Goal: Communication & Community: Connect with others

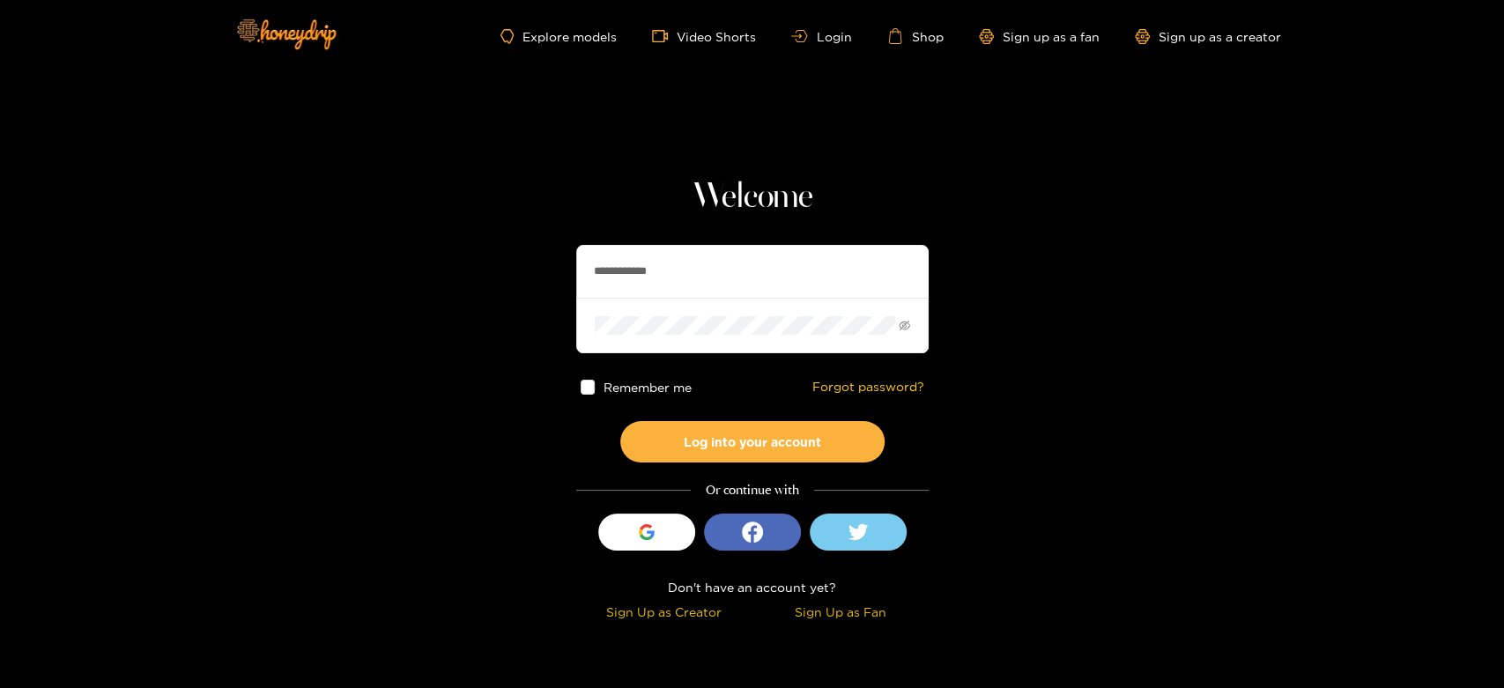
drag, startPoint x: 691, startPoint y: 286, endPoint x: 531, endPoint y: 286, distance: 159.5
click at [531, 286] on section "**********" at bounding box center [752, 313] width 1504 height 627
paste input "*********"
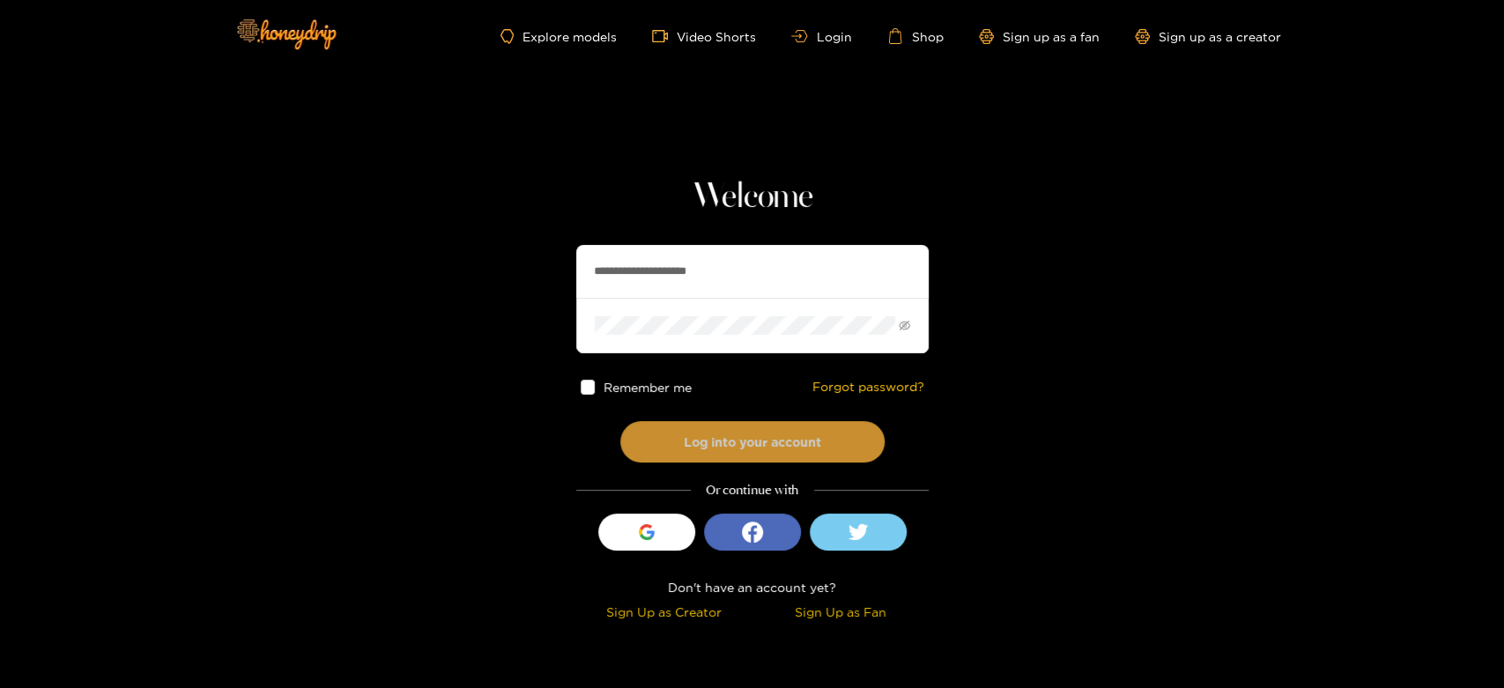
type input "**********"
click at [738, 433] on button "Log into your account" at bounding box center [752, 441] width 264 height 41
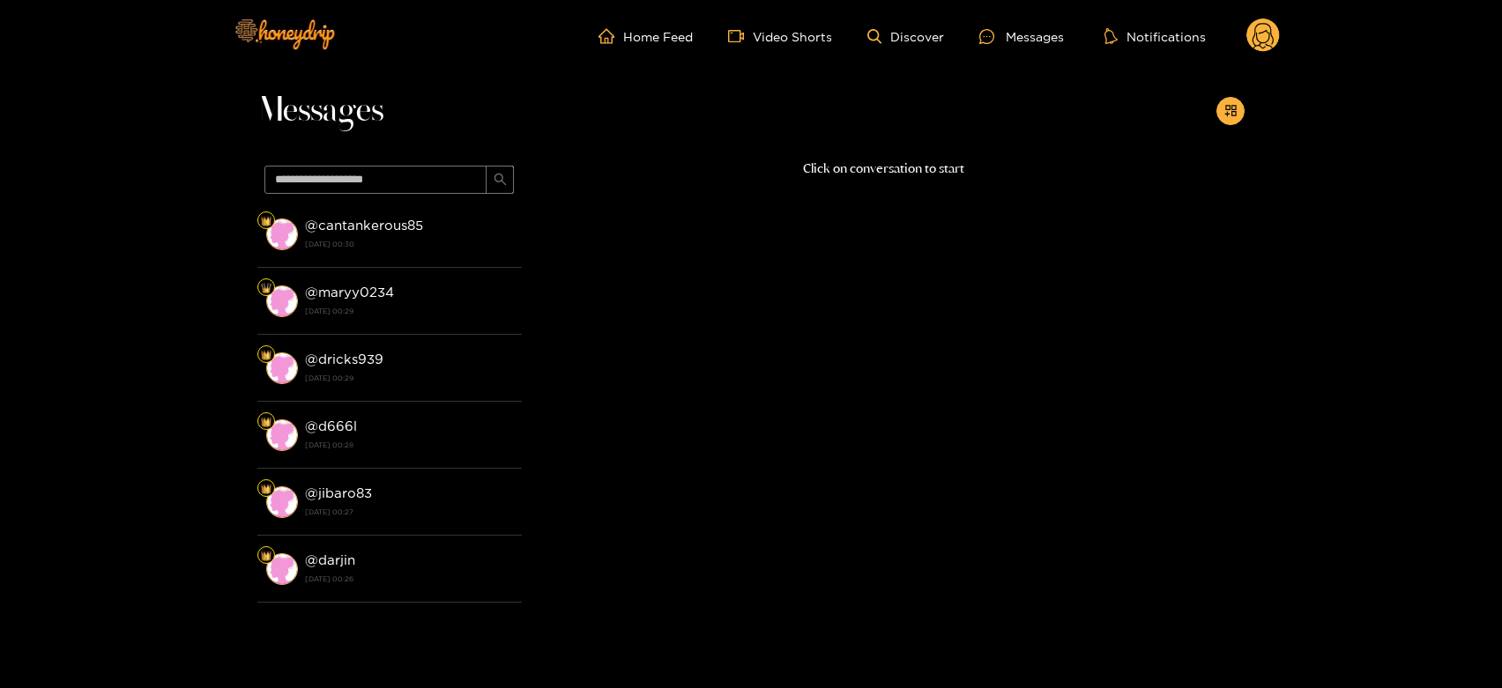
click at [458, 225] on div "@ cantankerous85 [DATE] 00:30" at bounding box center [409, 234] width 208 height 40
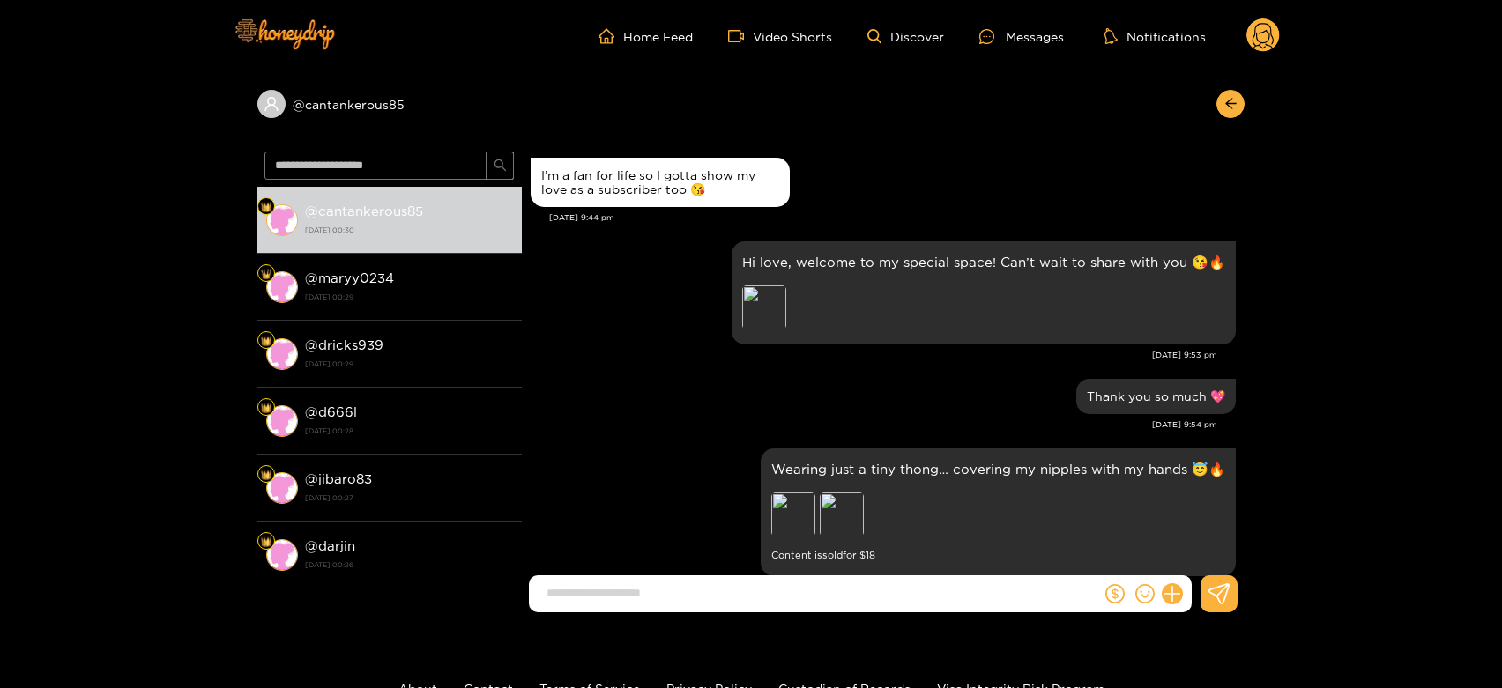
scroll to position [1532, 0]
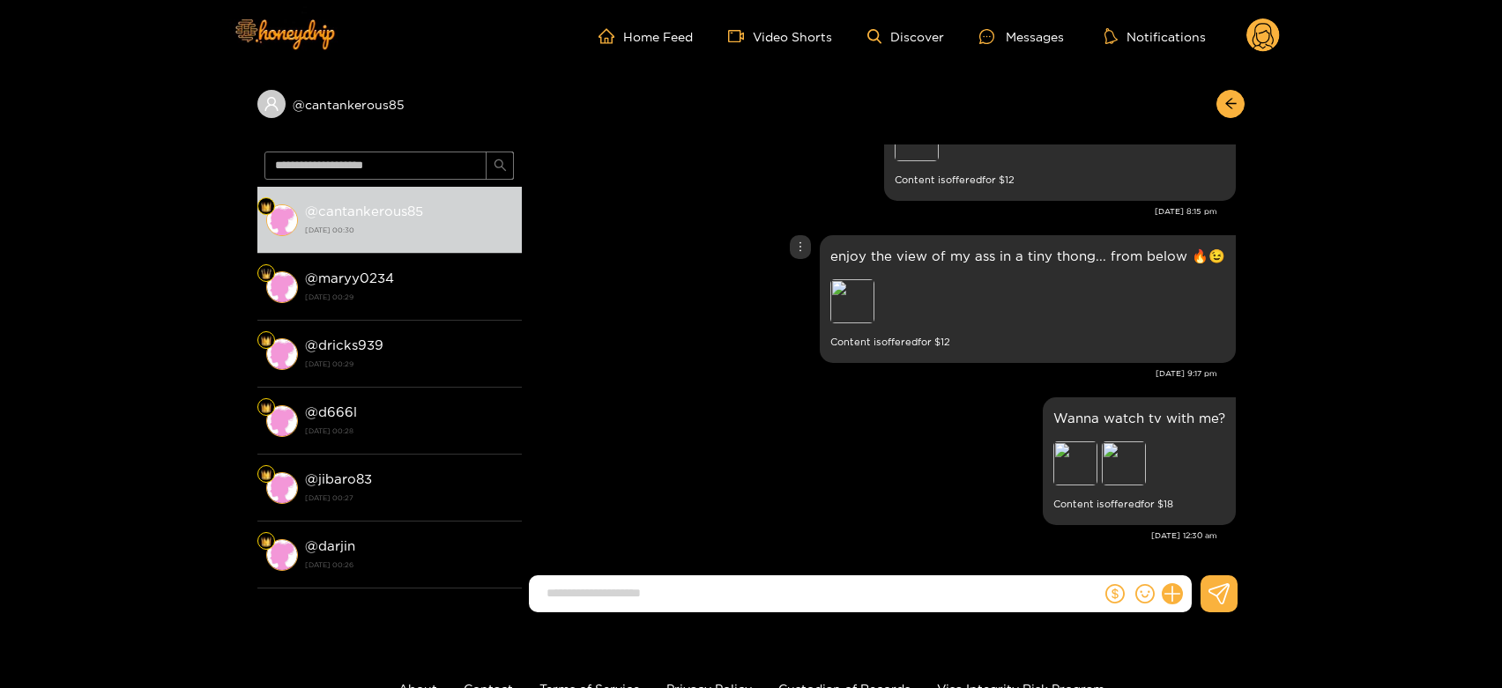
click at [848, 277] on div "enjoy the view of my ass in a tiny thong... from below 🔥😉 Preview Content is of…" at bounding box center [1027, 299] width 395 height 107
click at [842, 283] on div "Preview" at bounding box center [852, 301] width 44 height 44
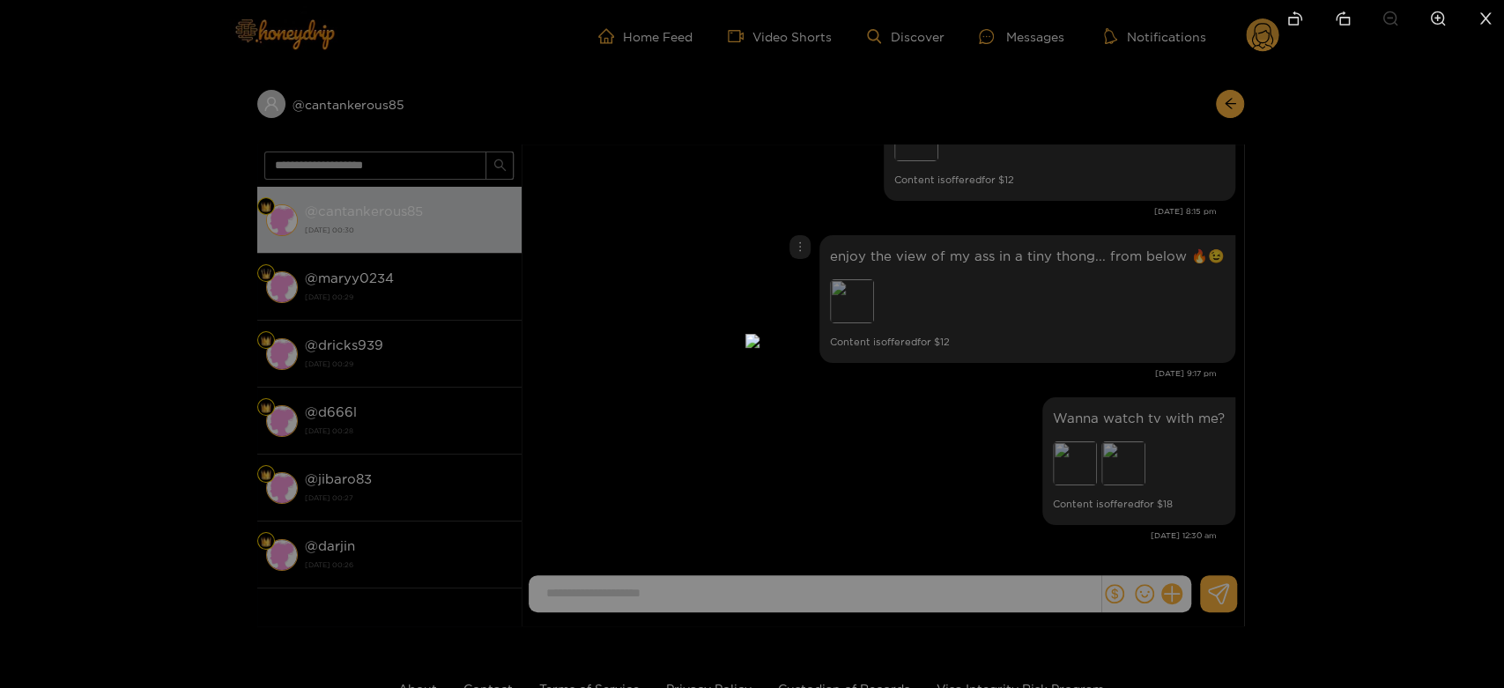
click at [1100, 346] on div at bounding box center [752, 344] width 1504 height 688
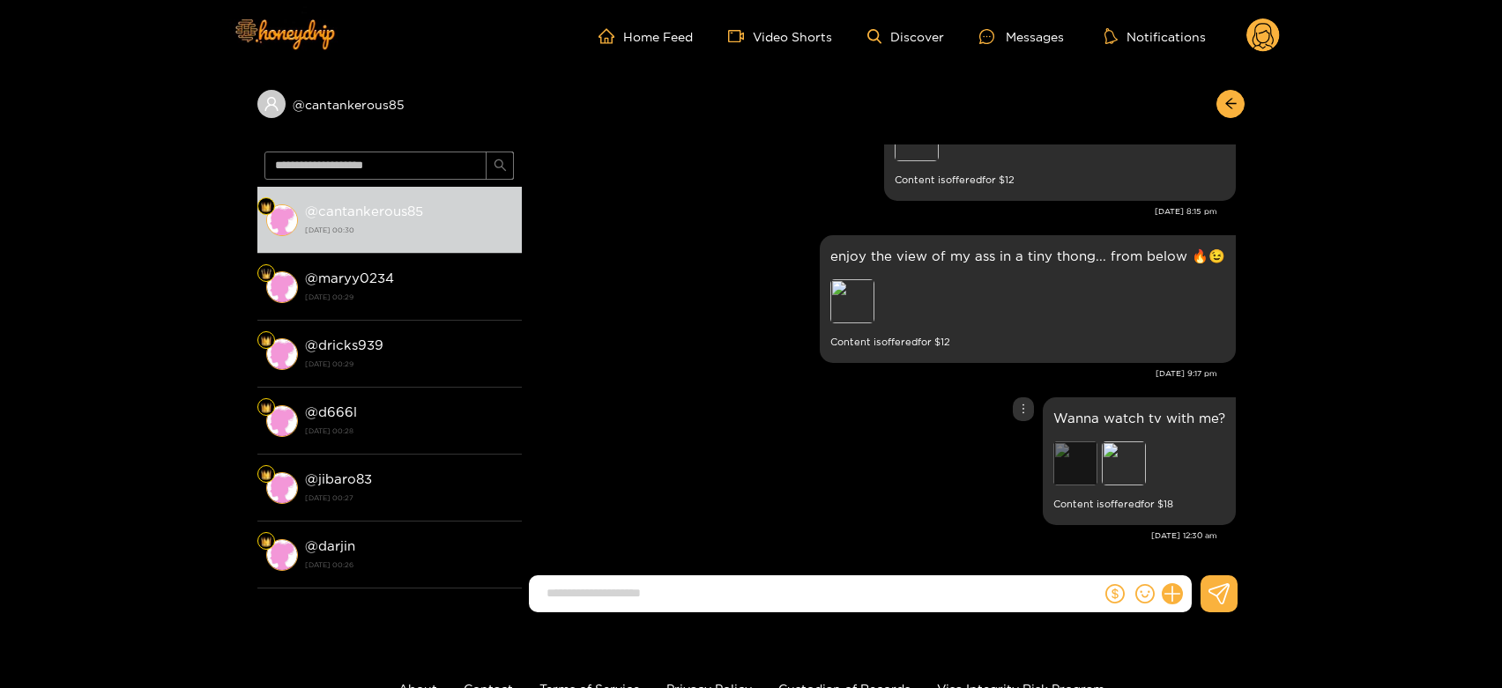
click at [1079, 464] on div "Preview" at bounding box center [1075, 464] width 44 height 44
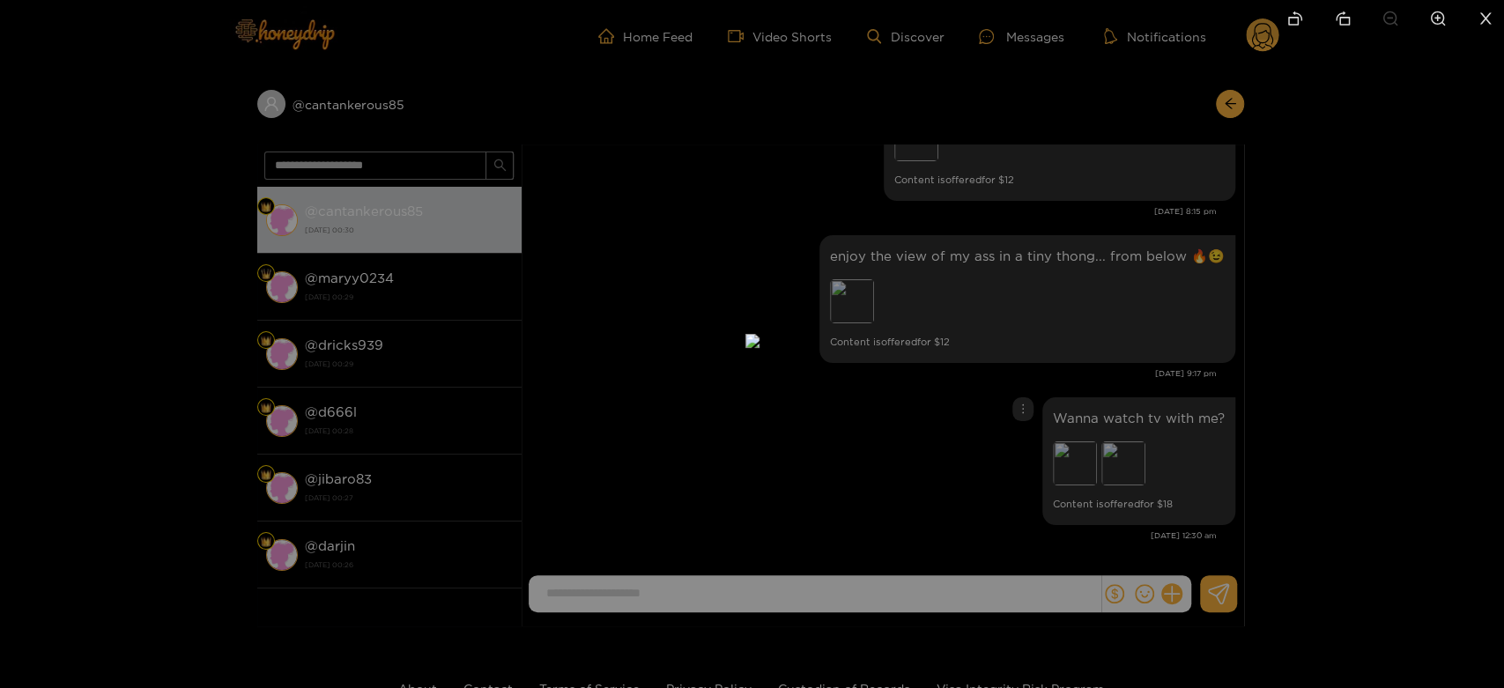
click at [1125, 439] on div at bounding box center [752, 344] width 1504 height 688
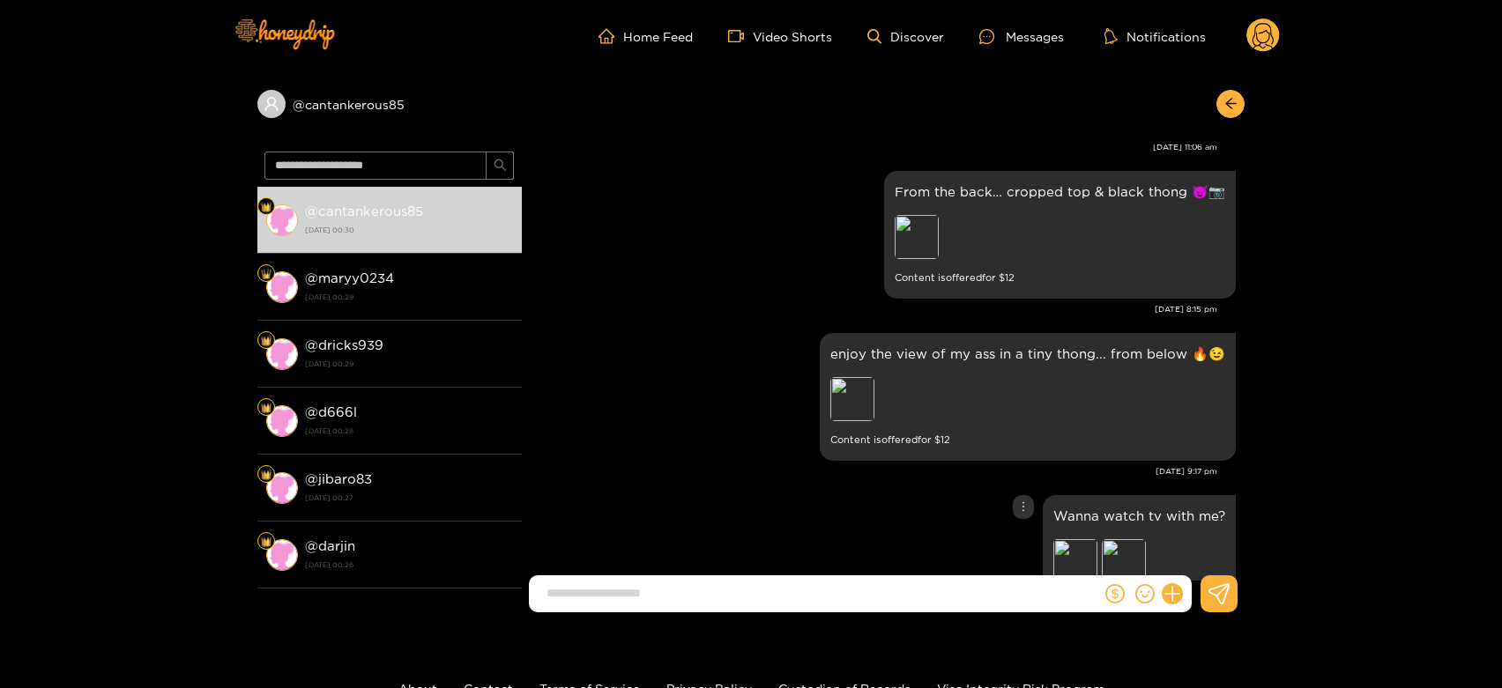
scroll to position [1336, 0]
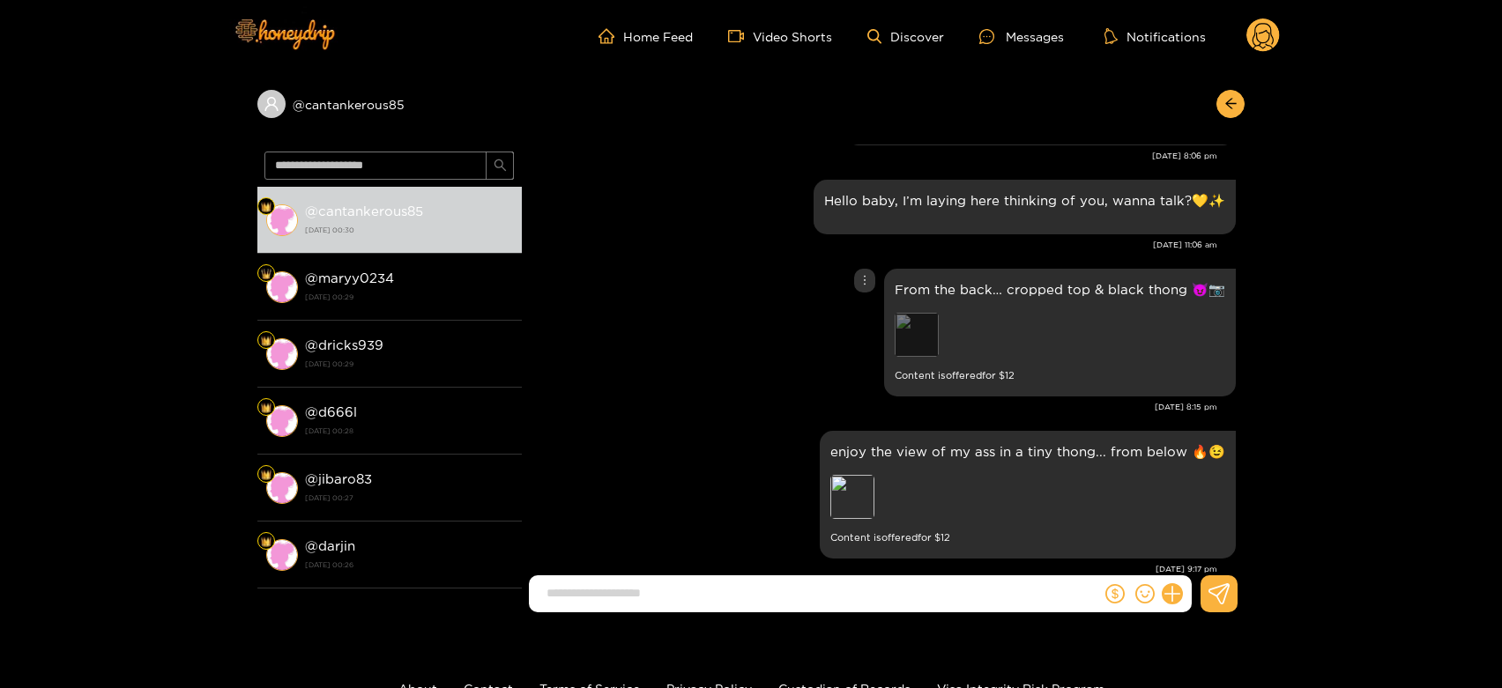
click at [909, 317] on div "Preview" at bounding box center [916, 335] width 44 height 44
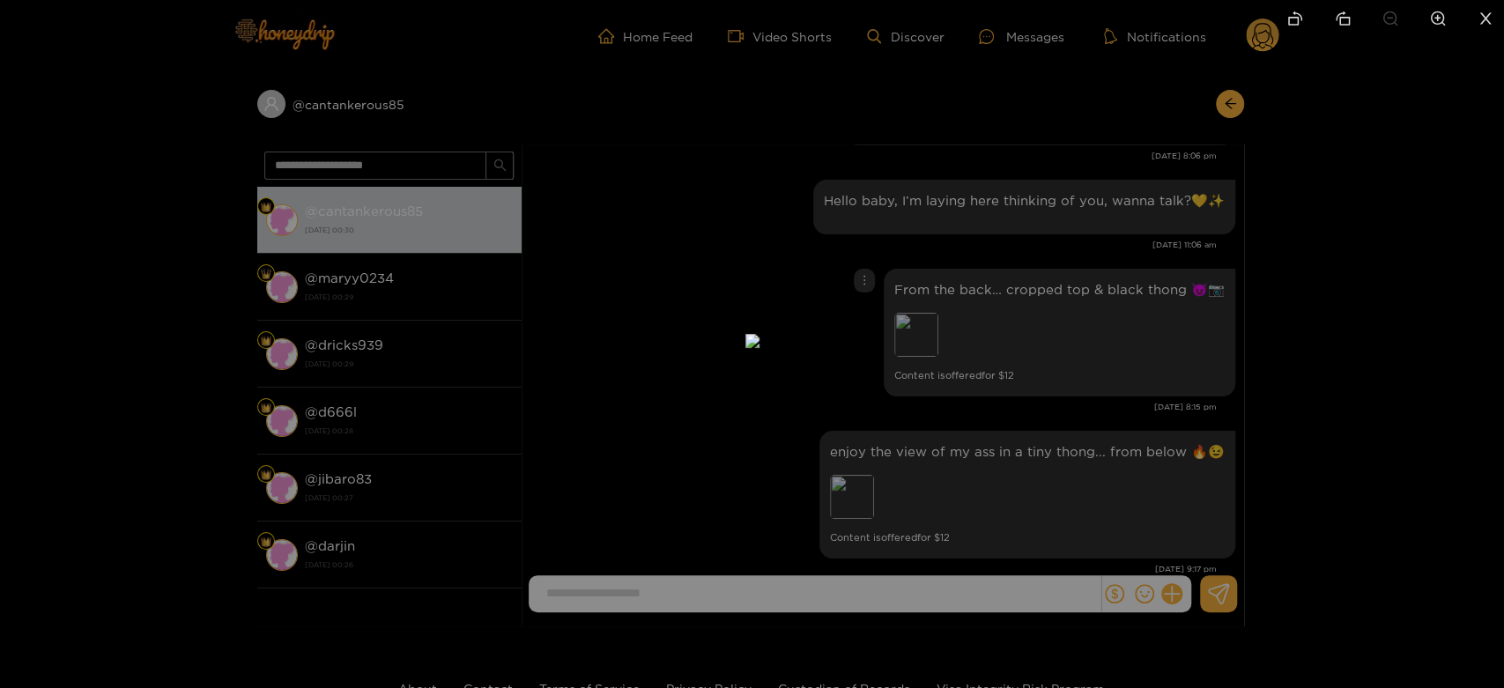
click at [1058, 397] on div at bounding box center [752, 344] width 1504 height 688
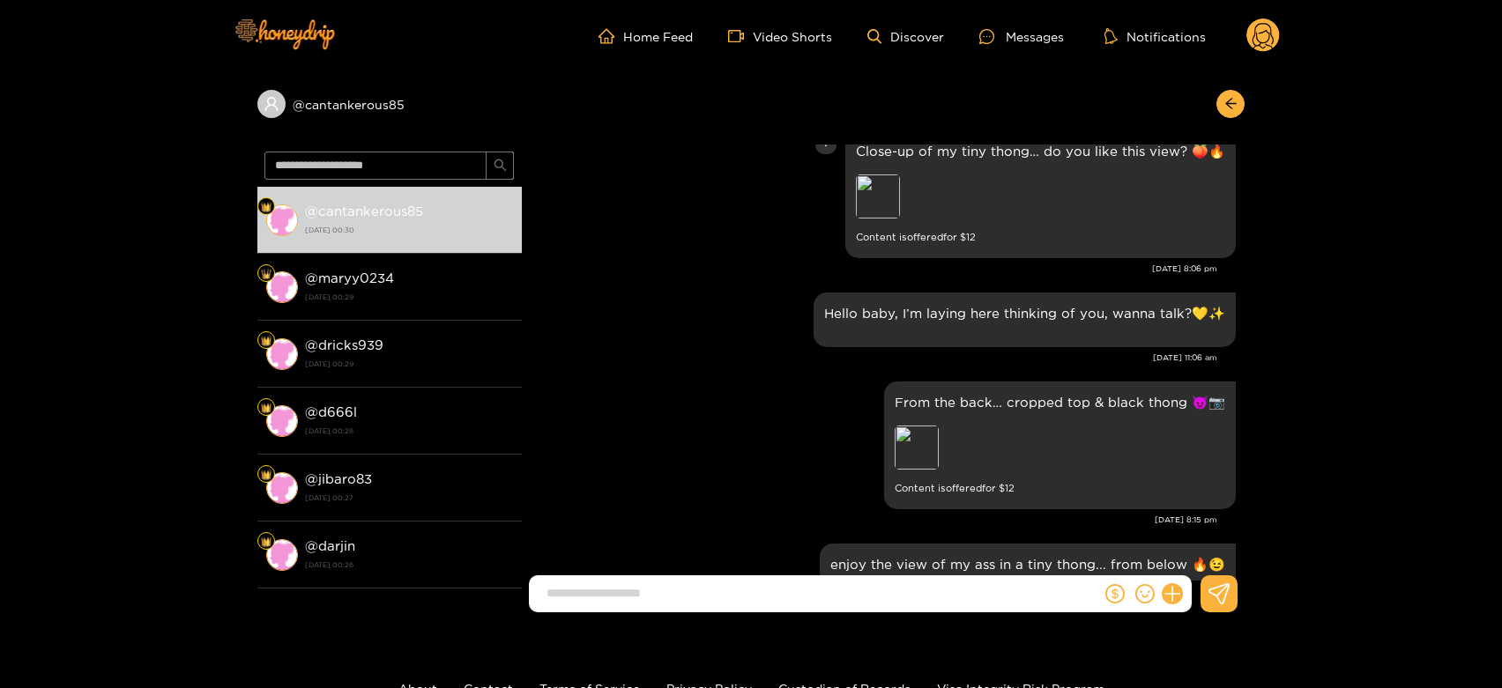
scroll to position [1043, 0]
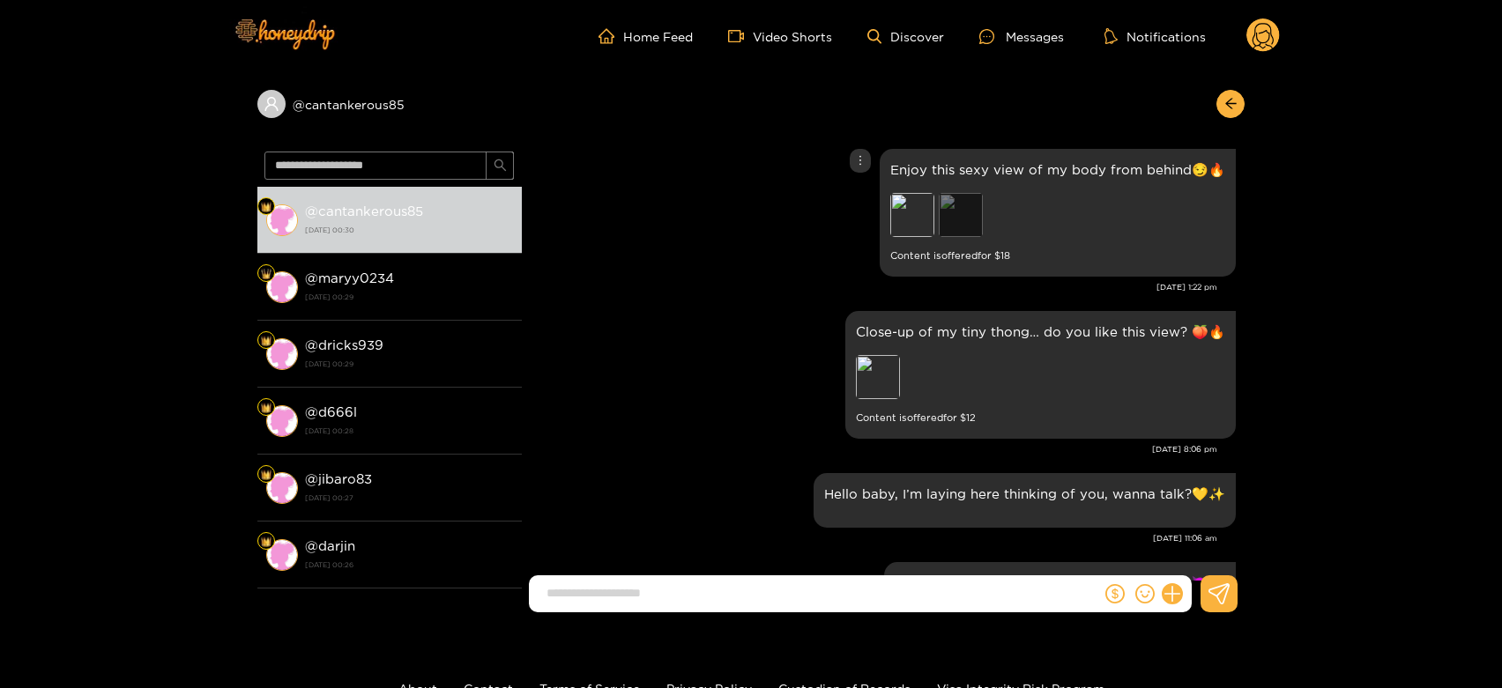
click at [970, 224] on div "Preview" at bounding box center [961, 215] width 44 height 44
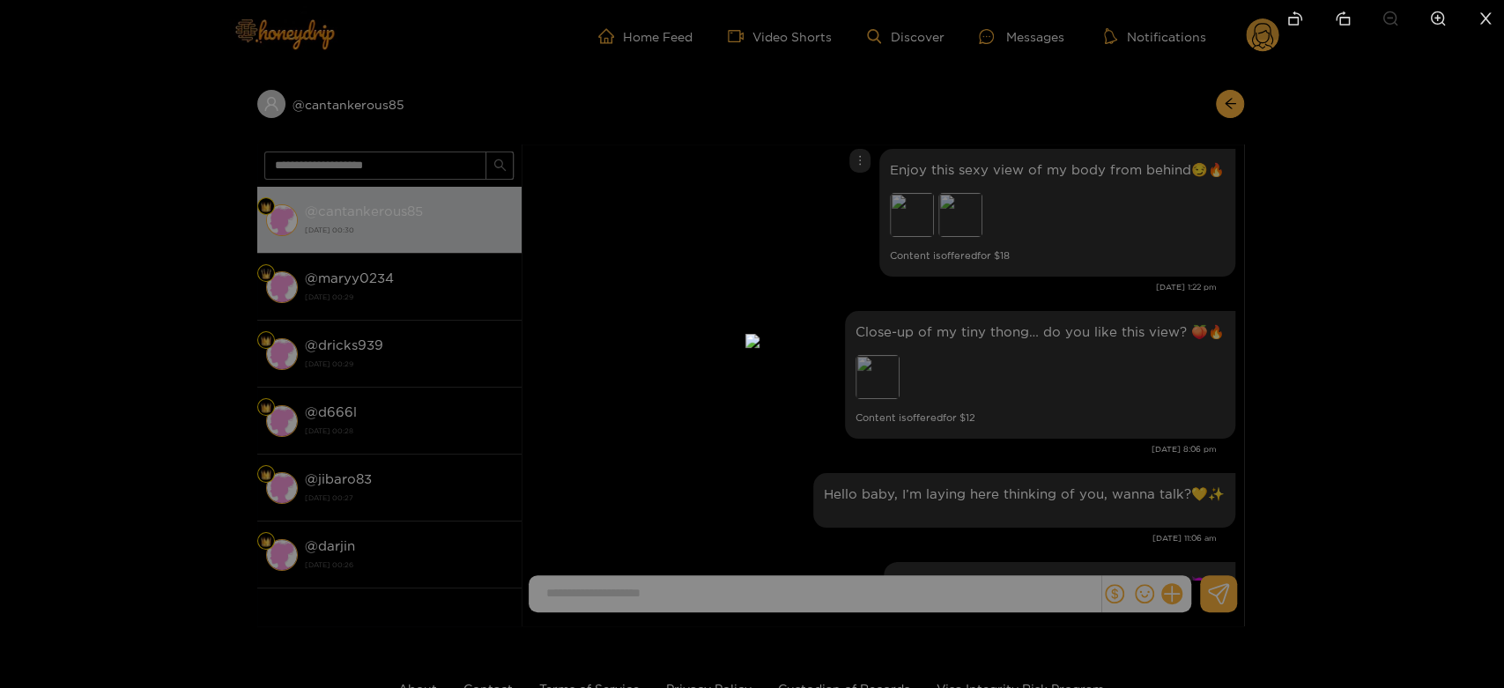
click at [1309, 310] on div at bounding box center [752, 344] width 1504 height 688
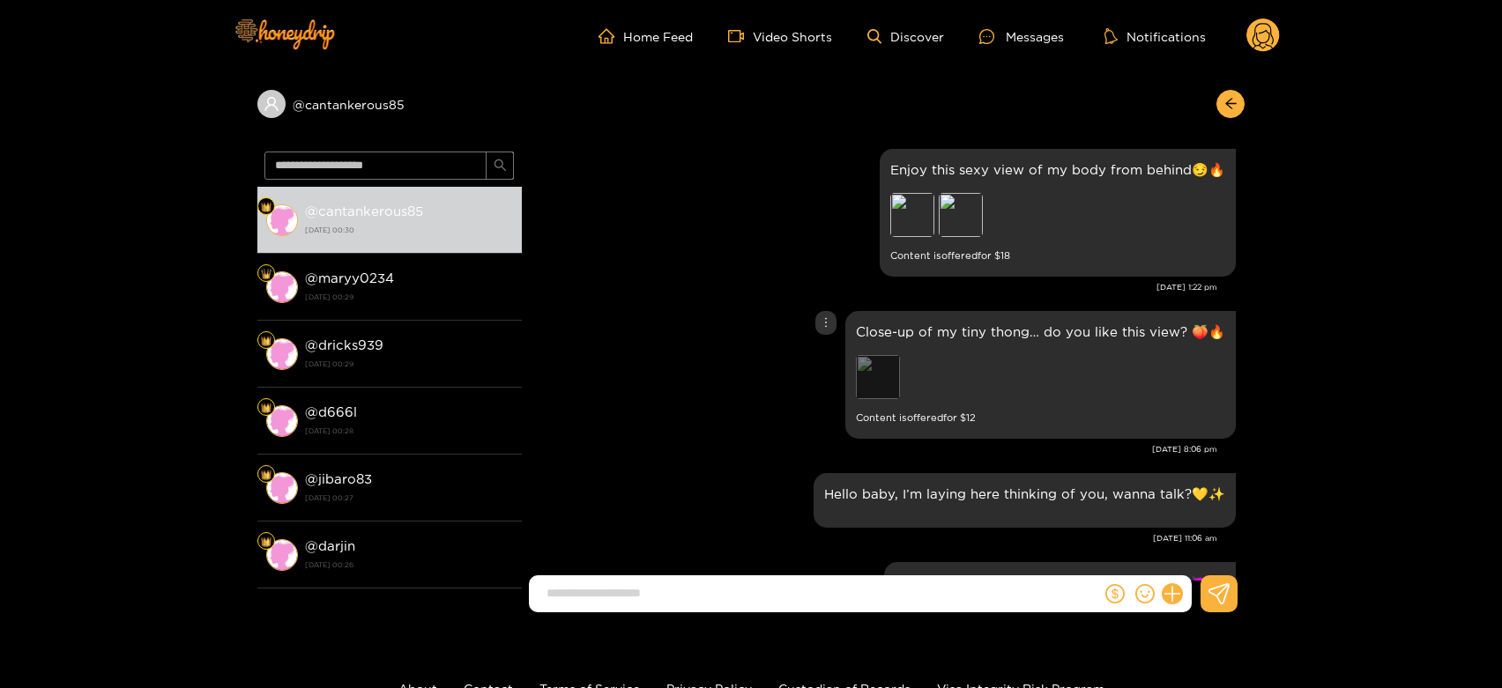
click at [878, 365] on div "Preview" at bounding box center [878, 377] width 44 height 44
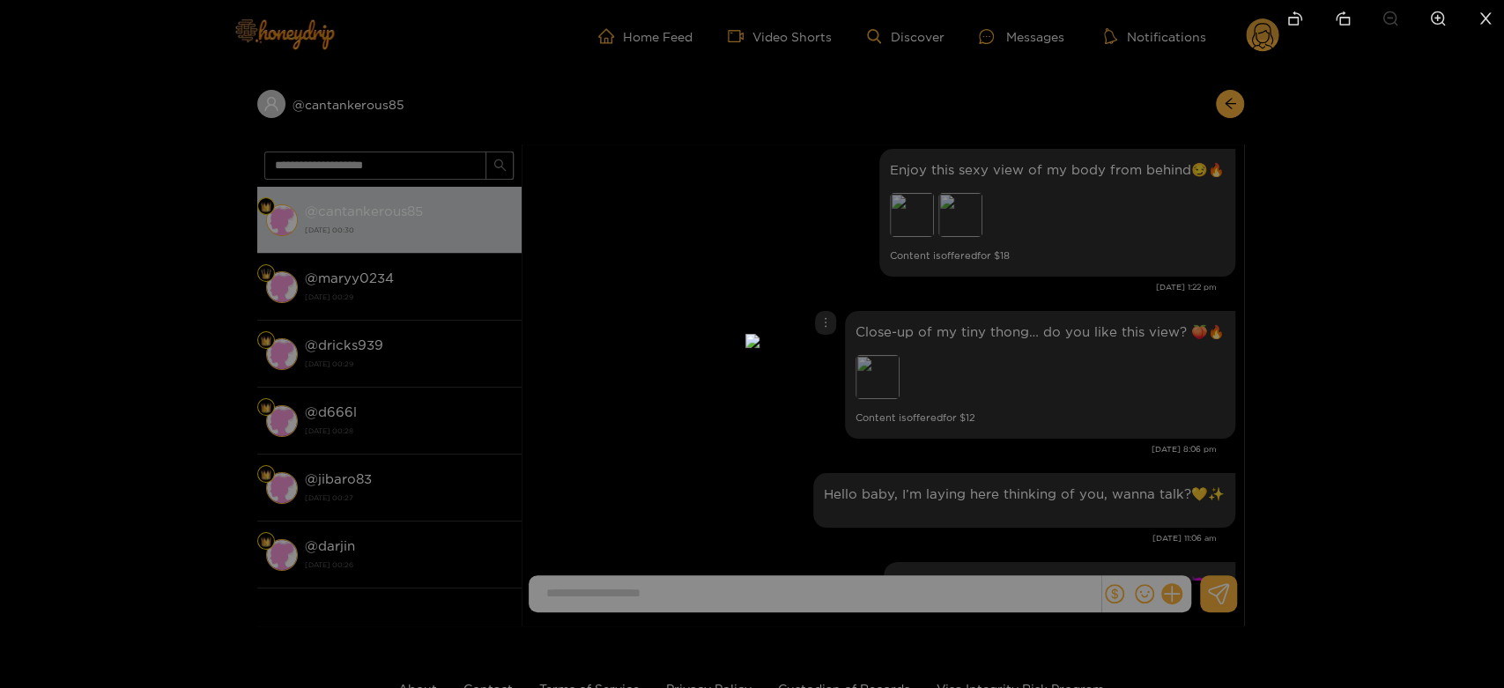
click at [1325, 336] on div at bounding box center [752, 344] width 1504 height 688
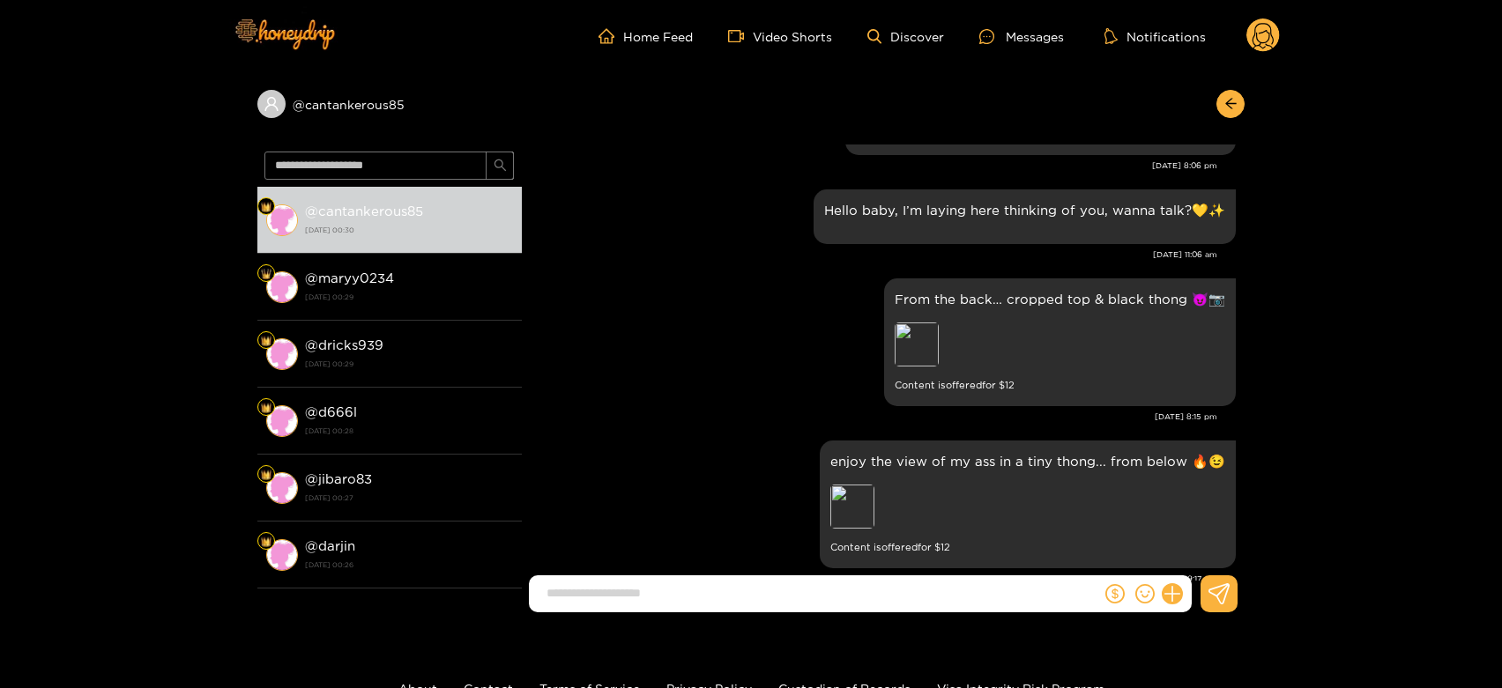
scroll to position [1336, 0]
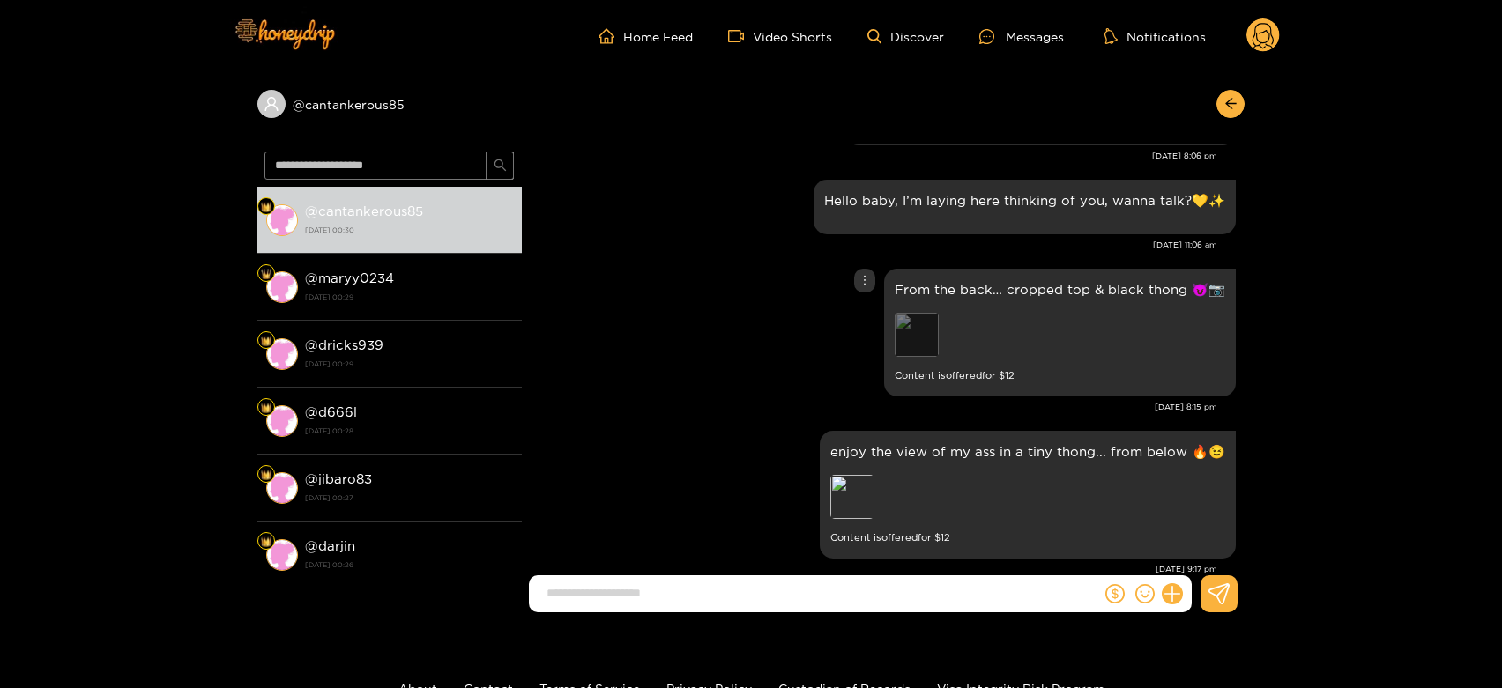
click at [902, 337] on div "Preview" at bounding box center [916, 335] width 44 height 44
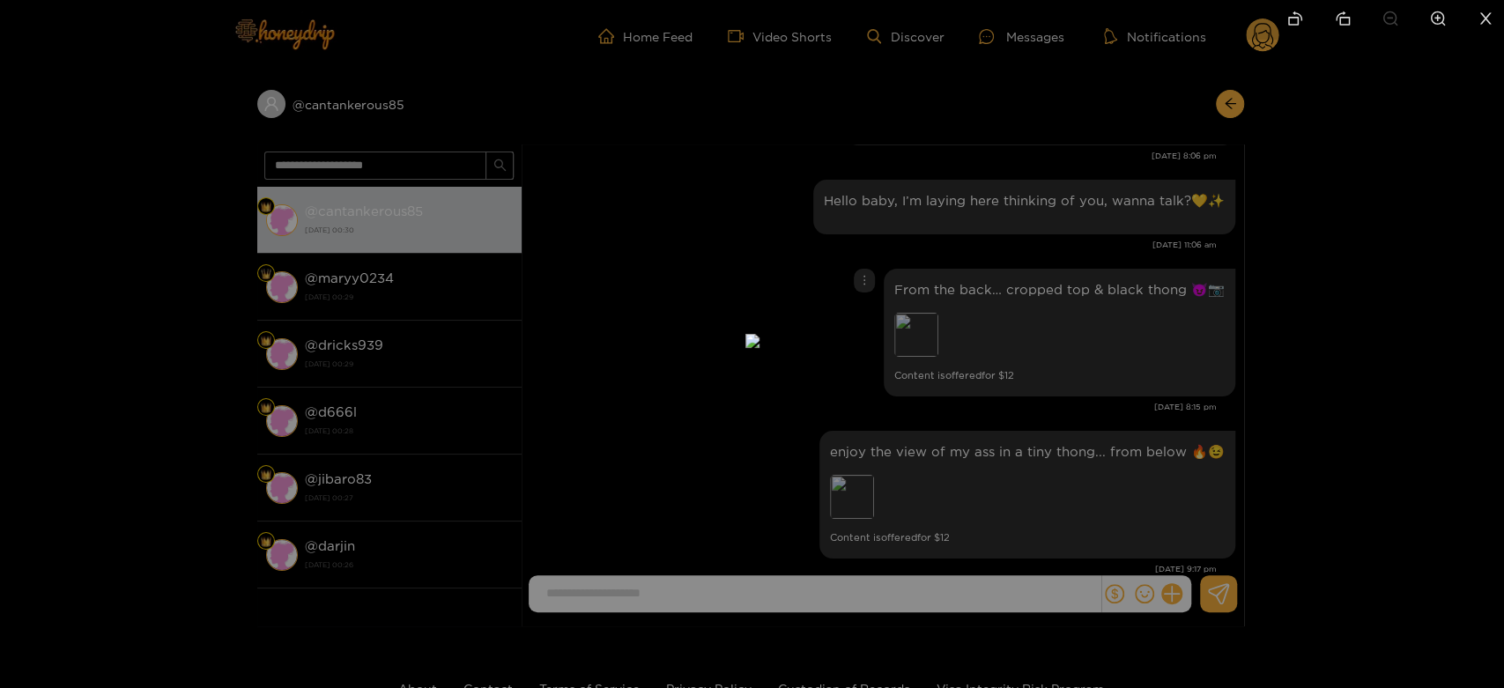
click at [1167, 307] on div at bounding box center [752, 344] width 1504 height 688
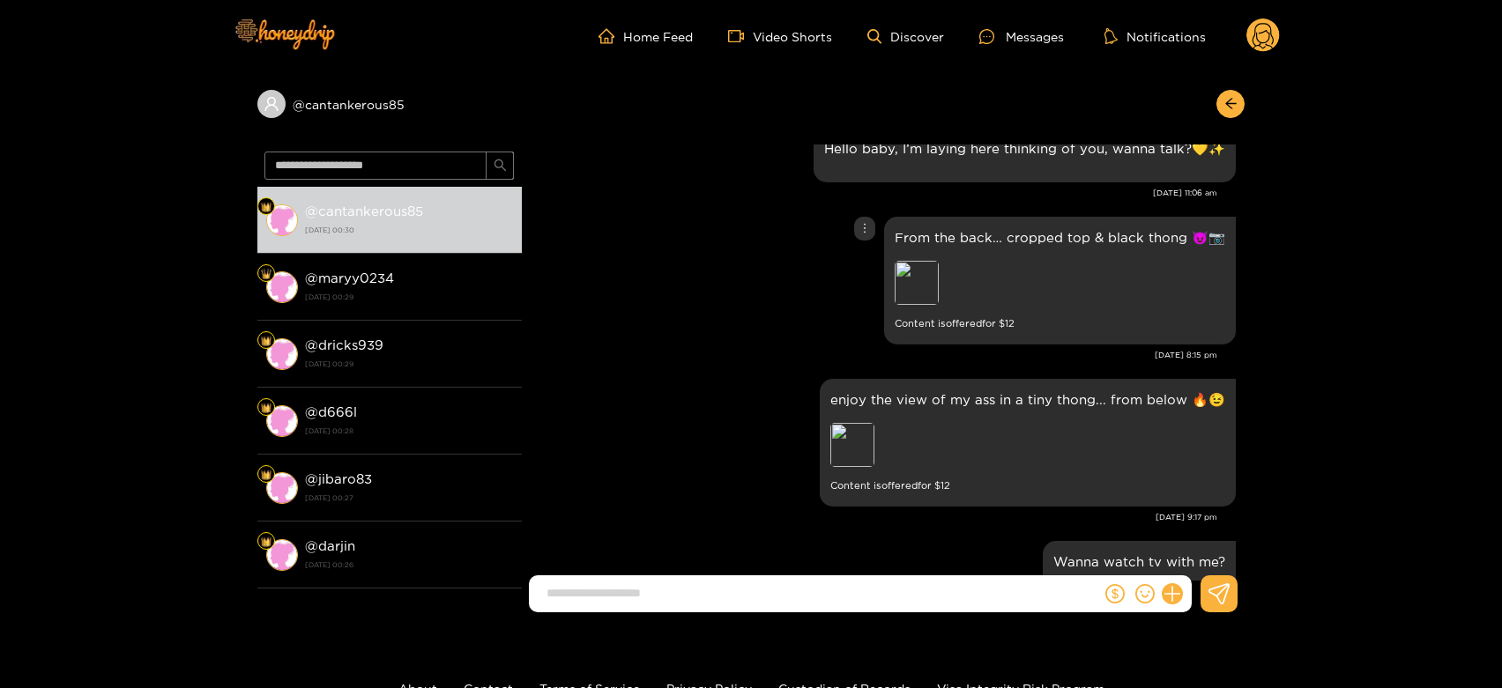
scroll to position [1434, 0]
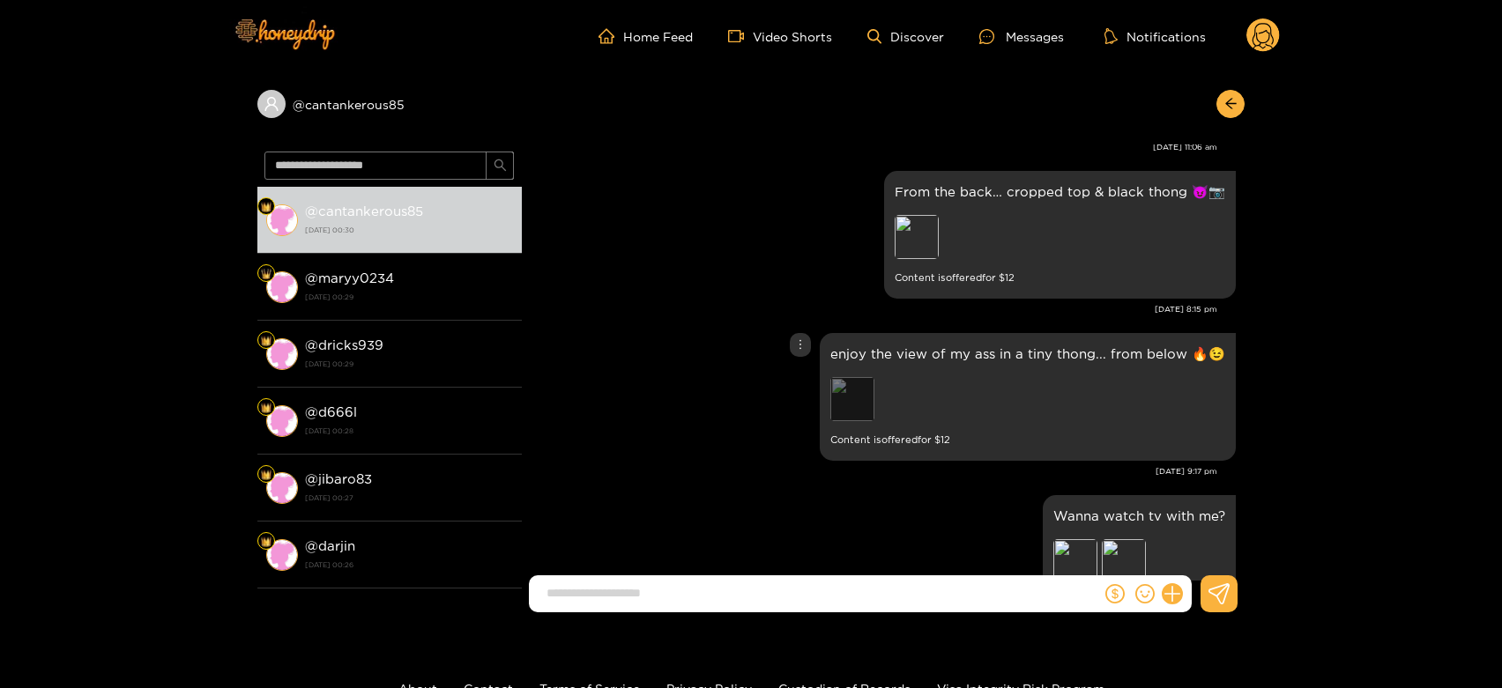
click at [857, 399] on div "Preview" at bounding box center [852, 399] width 44 height 44
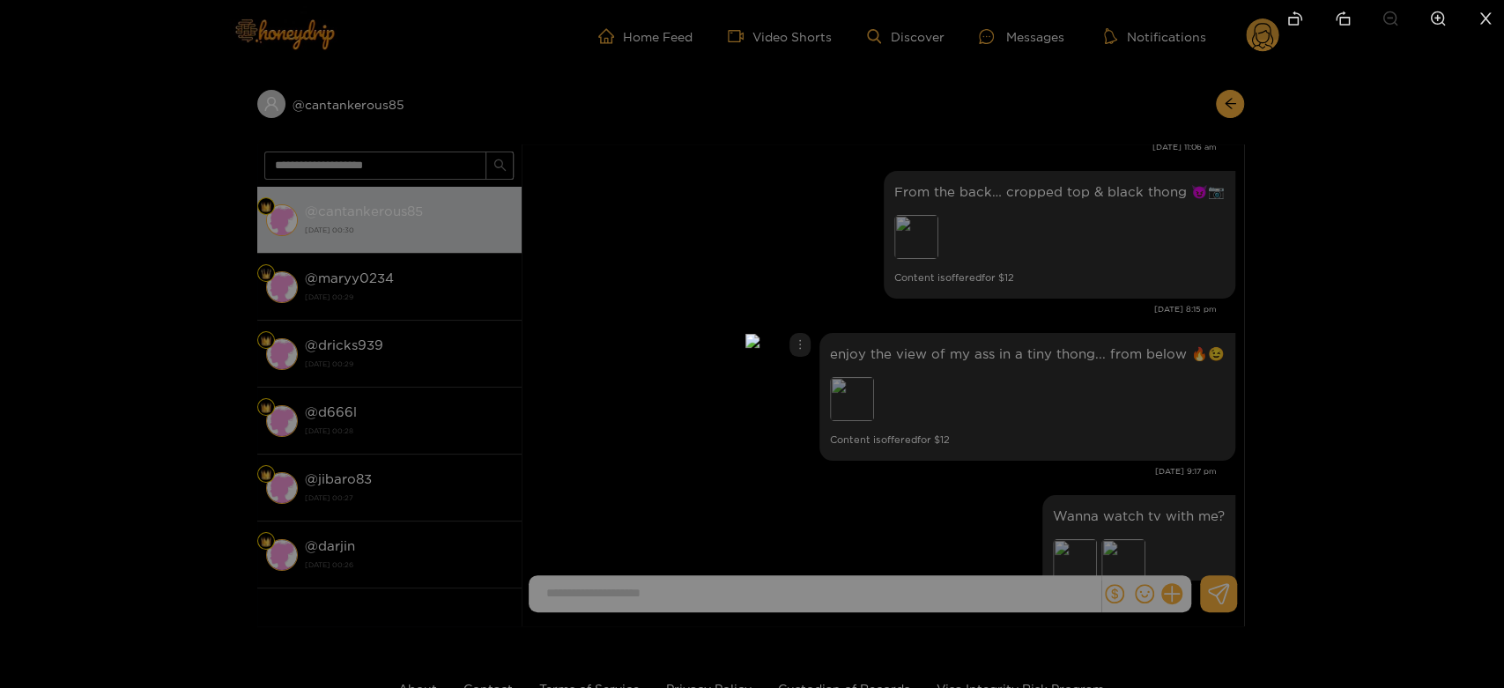
click at [1232, 365] on div at bounding box center [752, 344] width 1504 height 688
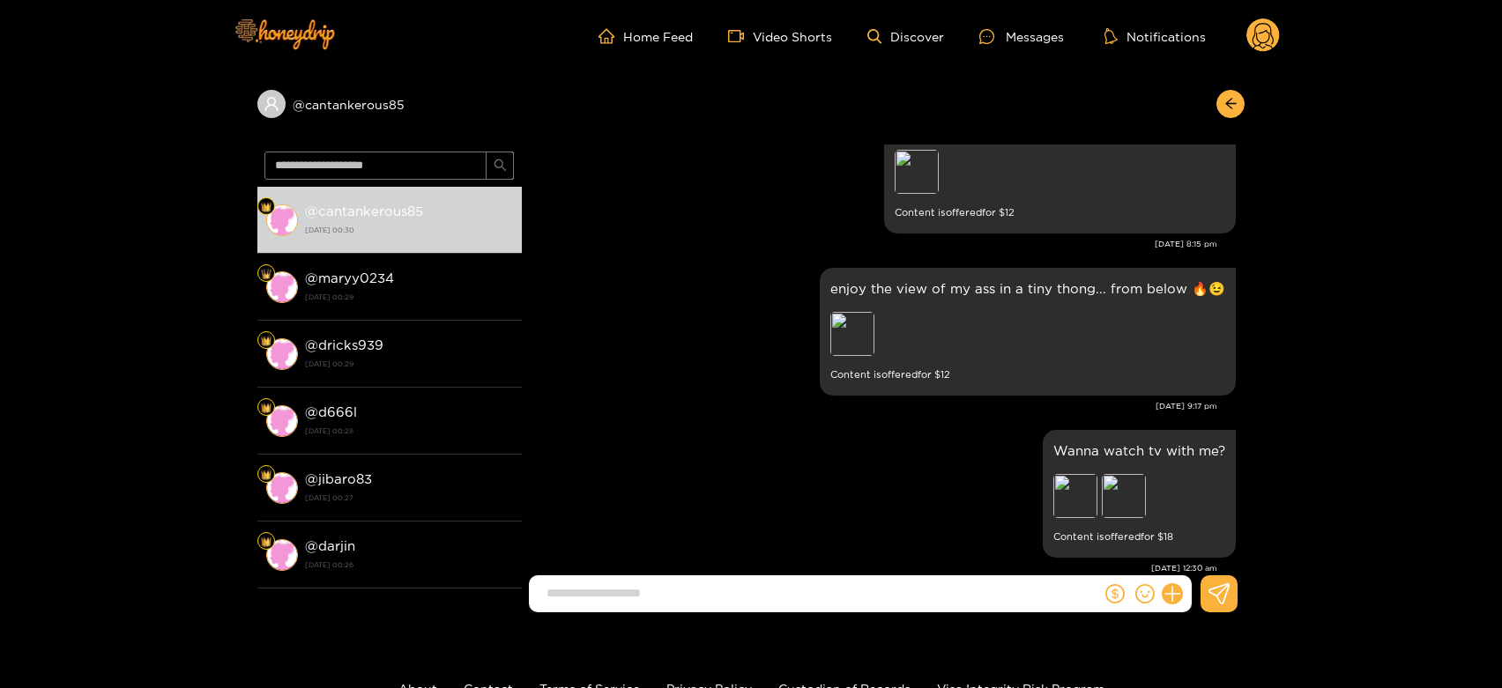
scroll to position [1532, 0]
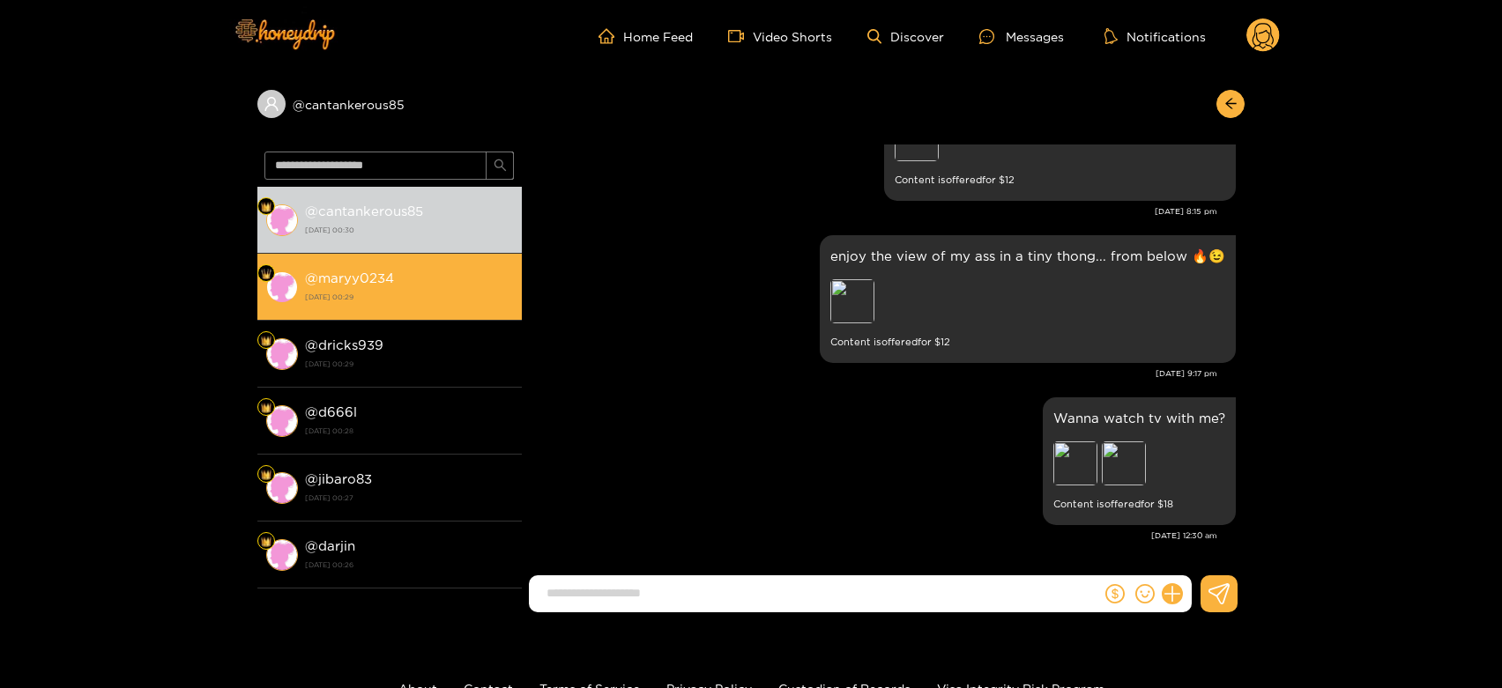
click at [416, 278] on div "@ maryy0234 [DATE] 00:29" at bounding box center [409, 287] width 208 height 40
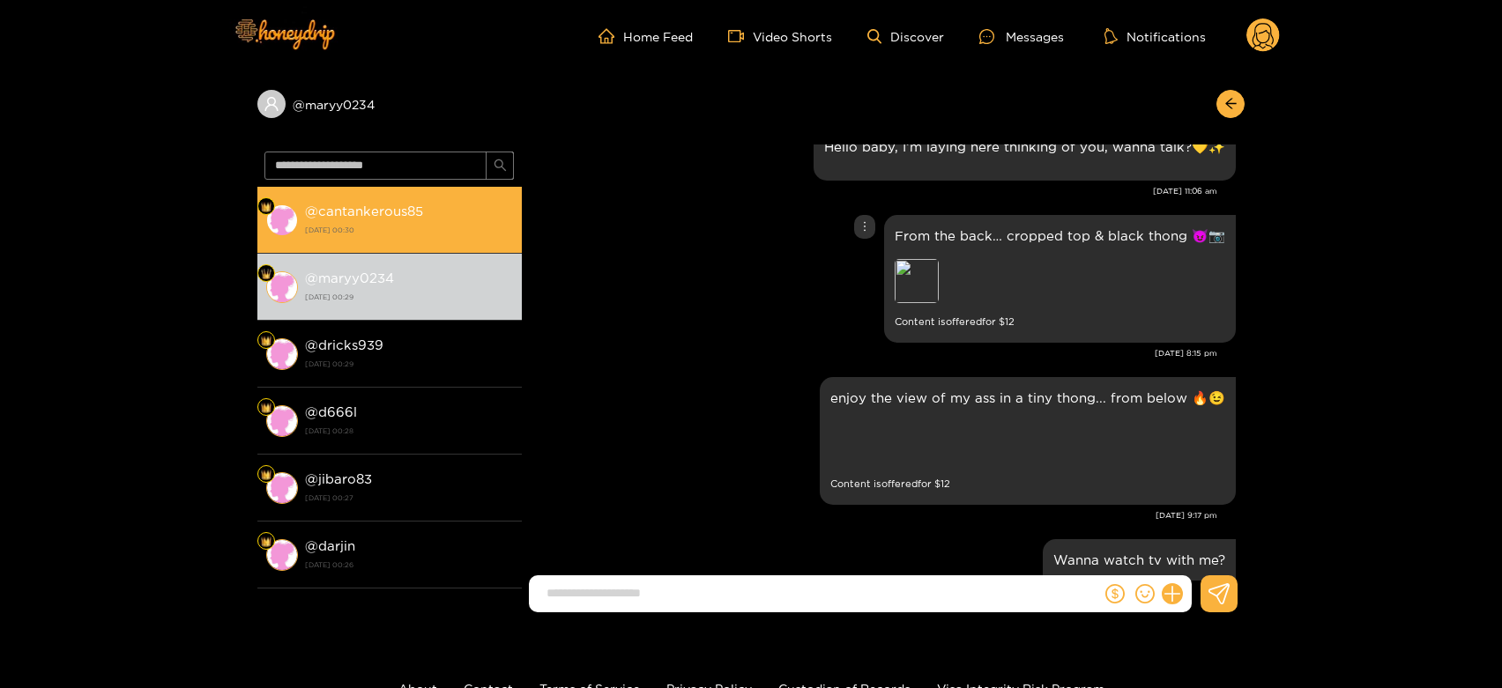
scroll to position [1400, 0]
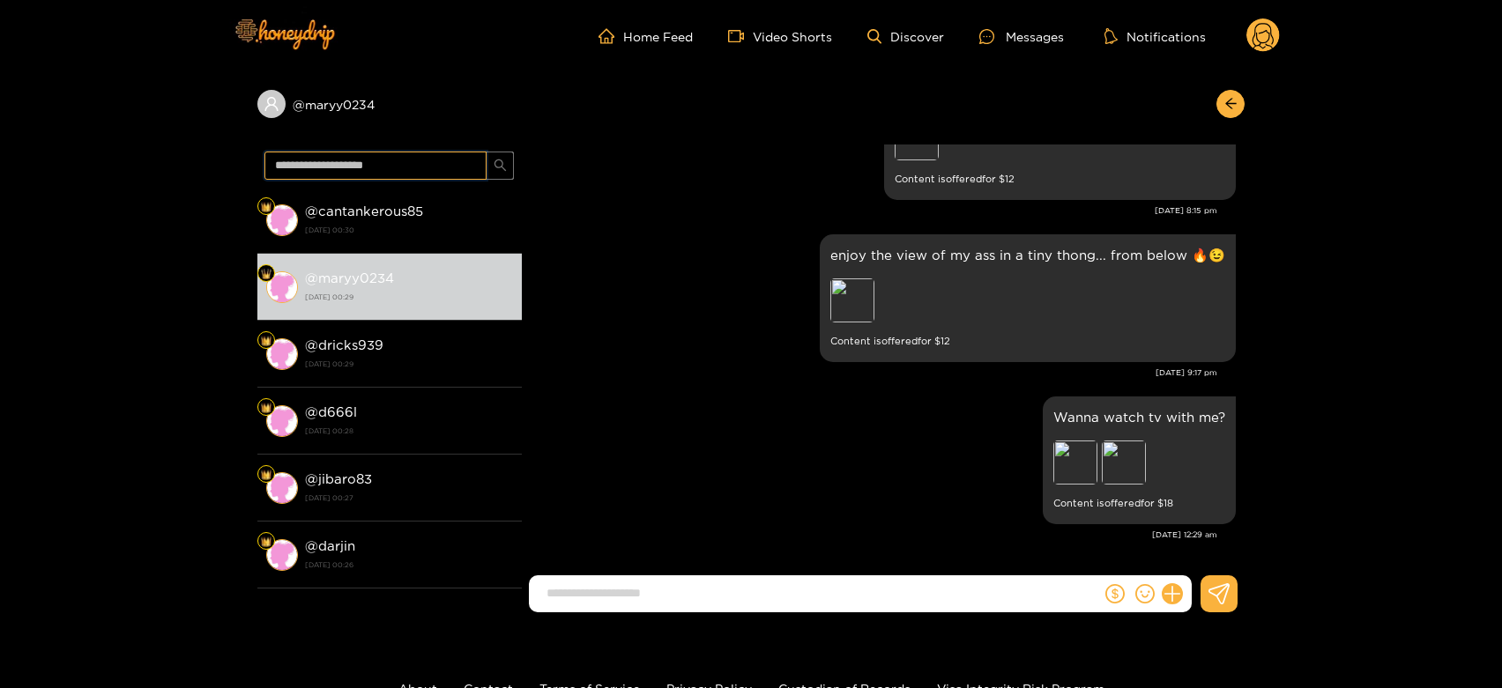
click at [344, 154] on input "text" at bounding box center [375, 166] width 222 height 28
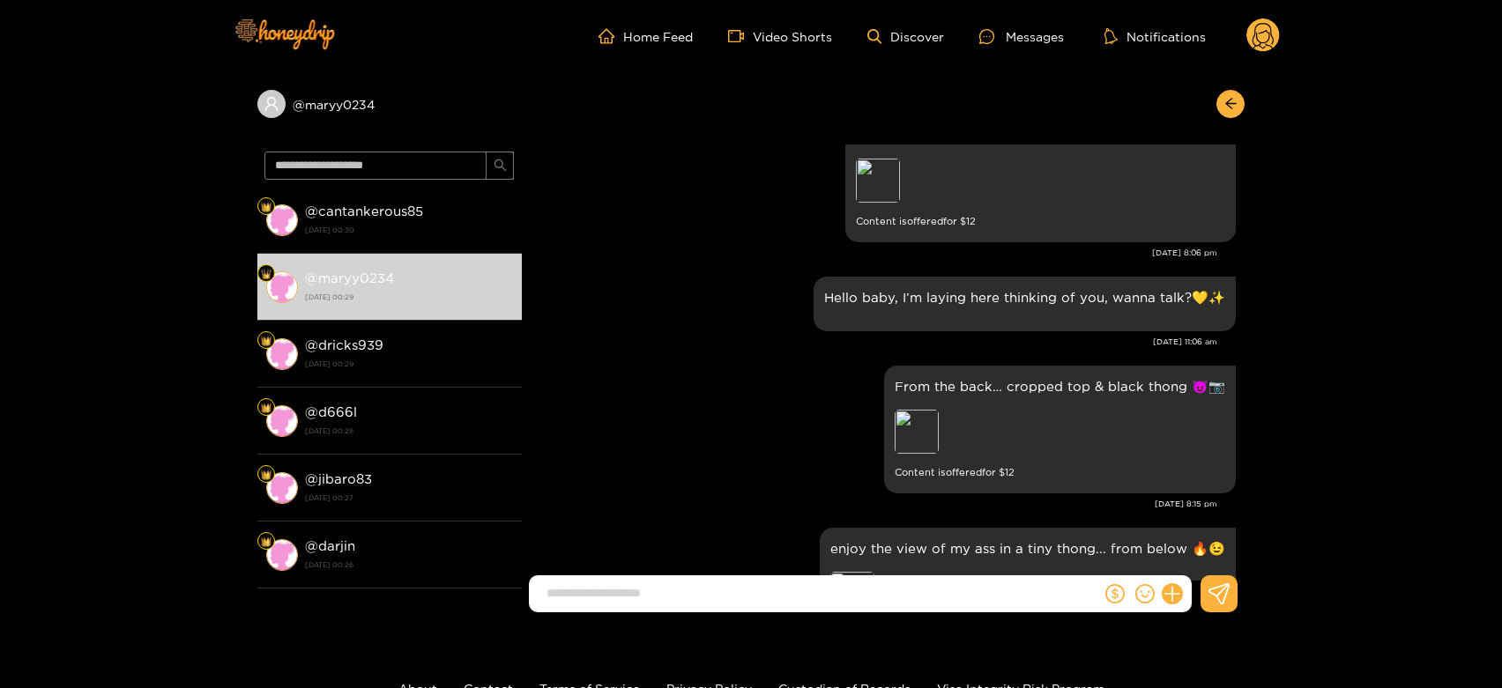
click at [1275, 43] on circle at bounding box center [1262, 35] width 33 height 33
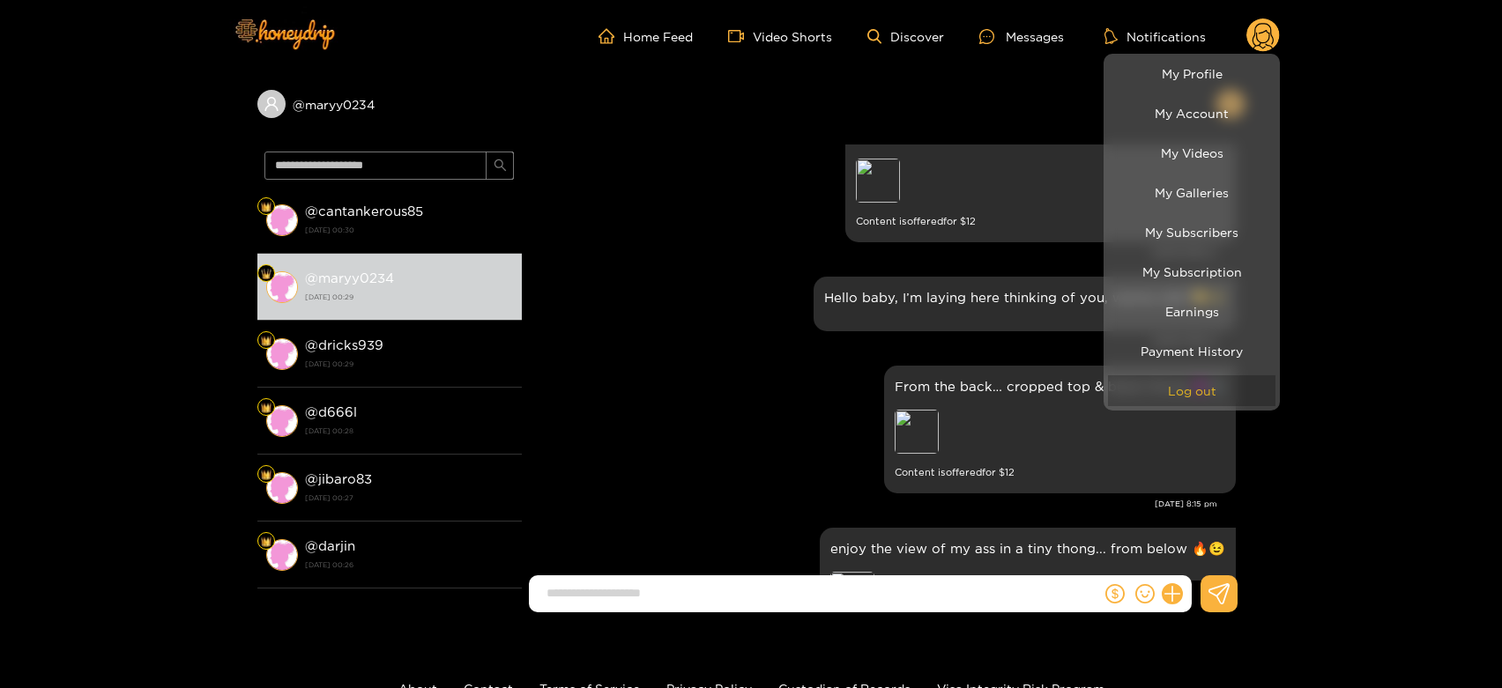
click at [1199, 378] on button "Log out" at bounding box center [1191, 390] width 167 height 31
